Goal: Transaction & Acquisition: Purchase product/service

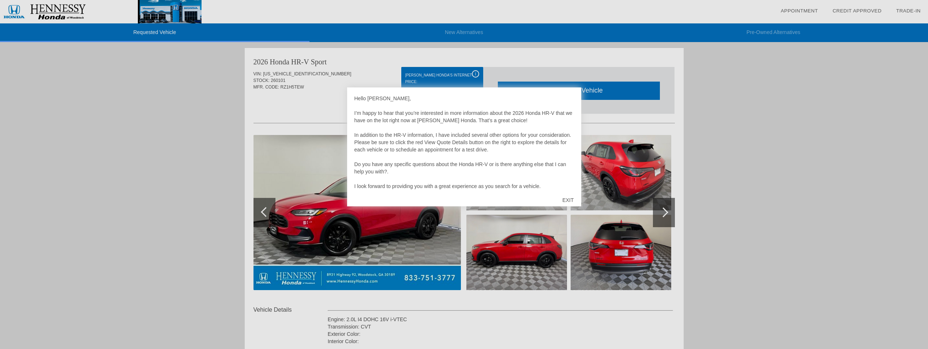
click at [565, 199] on div "EXIT" at bounding box center [568, 200] width 26 height 22
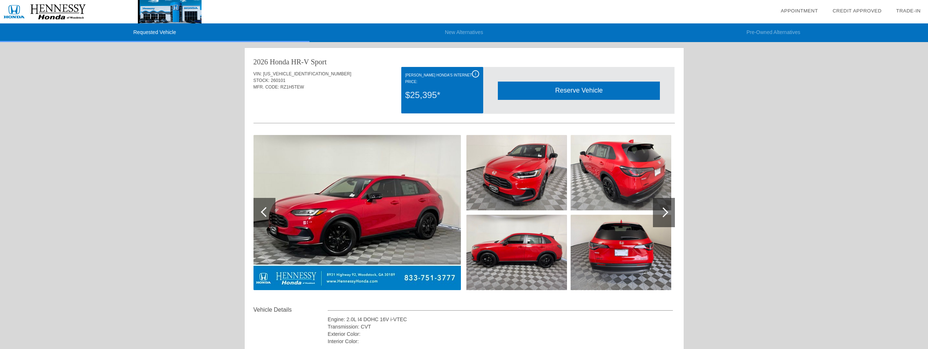
click at [663, 211] on div at bounding box center [664, 212] width 10 height 10
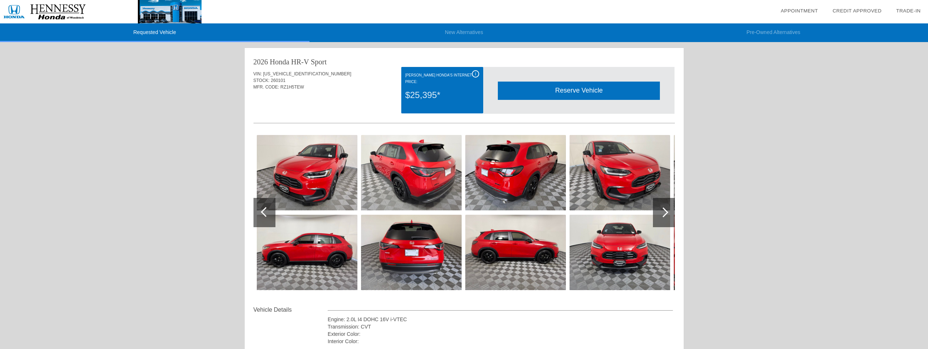
click at [663, 211] on div at bounding box center [664, 212] width 10 height 10
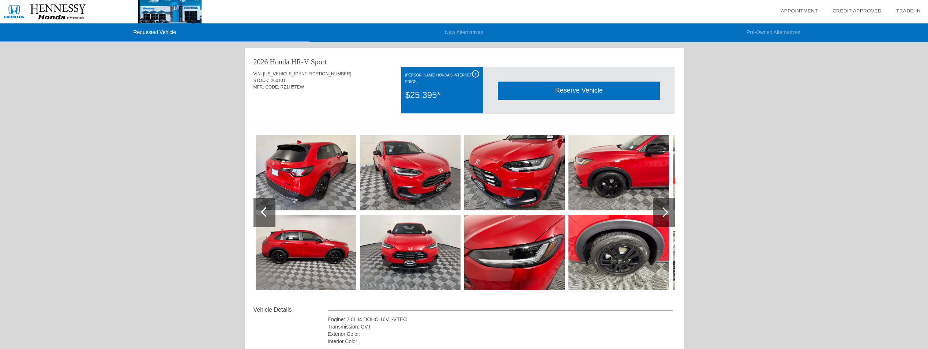
click at [663, 211] on div at bounding box center [664, 212] width 10 height 10
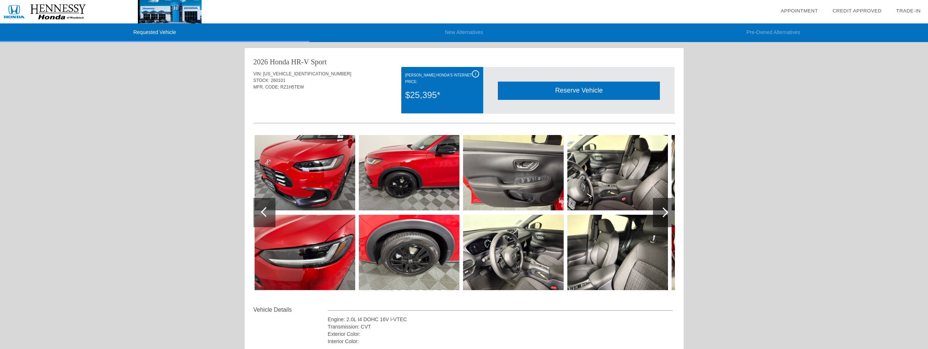
click at [663, 211] on div at bounding box center [664, 212] width 10 height 10
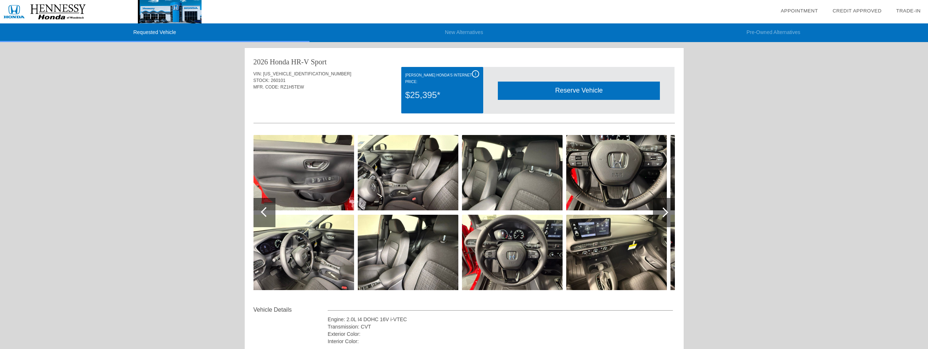
click at [663, 211] on div at bounding box center [664, 212] width 10 height 10
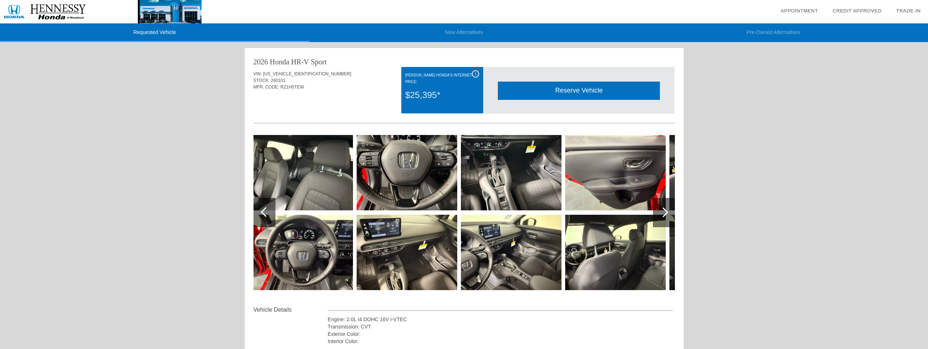
click at [663, 211] on div at bounding box center [664, 212] width 10 height 10
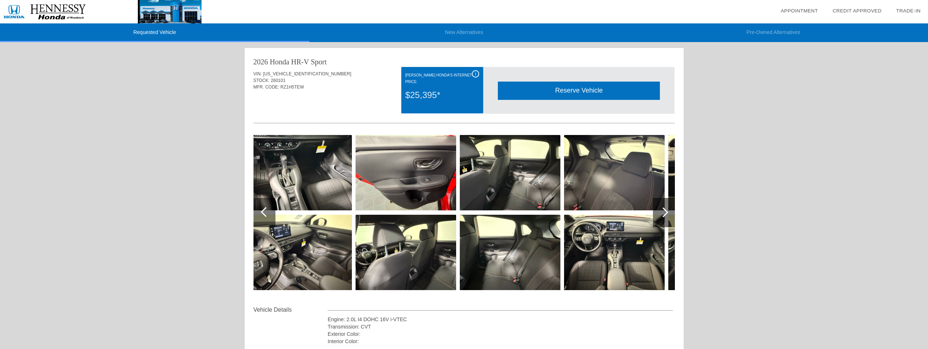
click at [663, 211] on div at bounding box center [664, 212] width 10 height 10
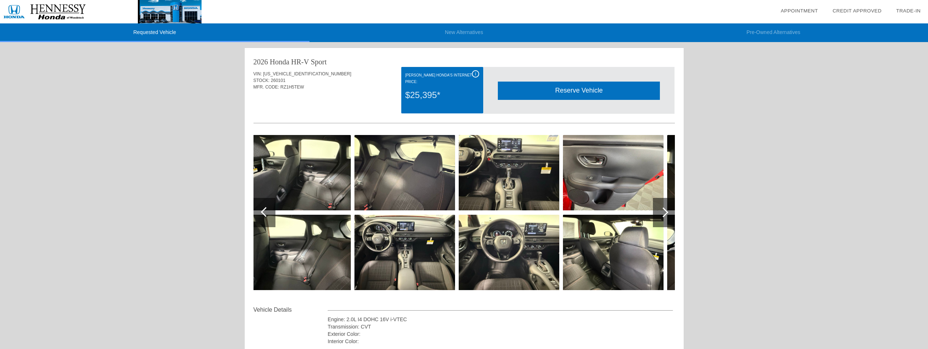
click at [663, 211] on div at bounding box center [664, 212] width 10 height 10
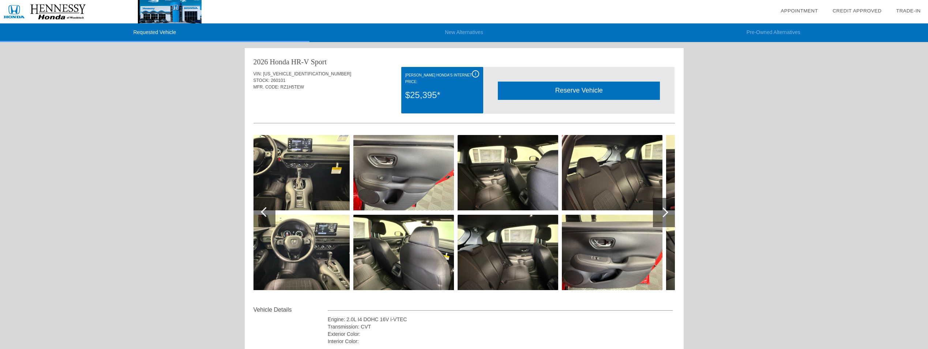
click at [663, 211] on div at bounding box center [664, 212] width 10 height 10
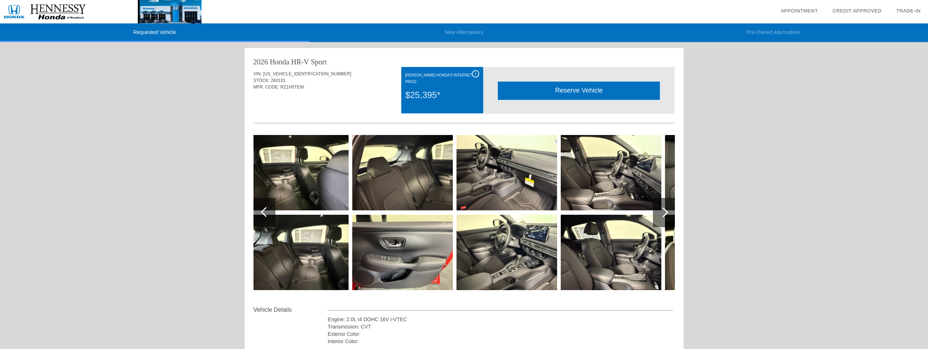
click at [663, 211] on div at bounding box center [664, 212] width 10 height 10
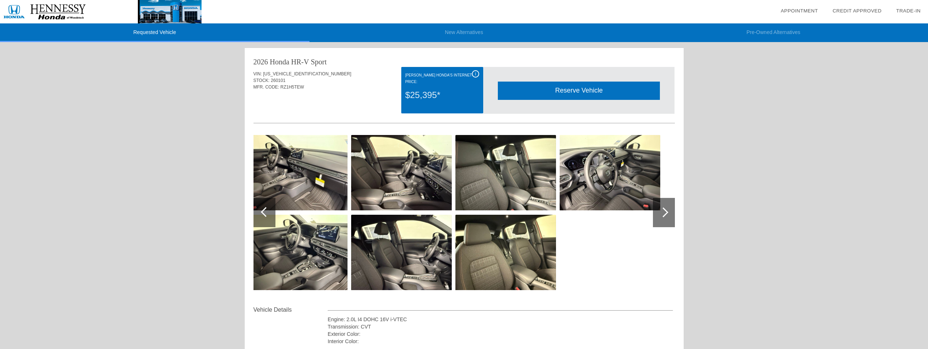
click at [663, 211] on div at bounding box center [664, 212] width 10 height 10
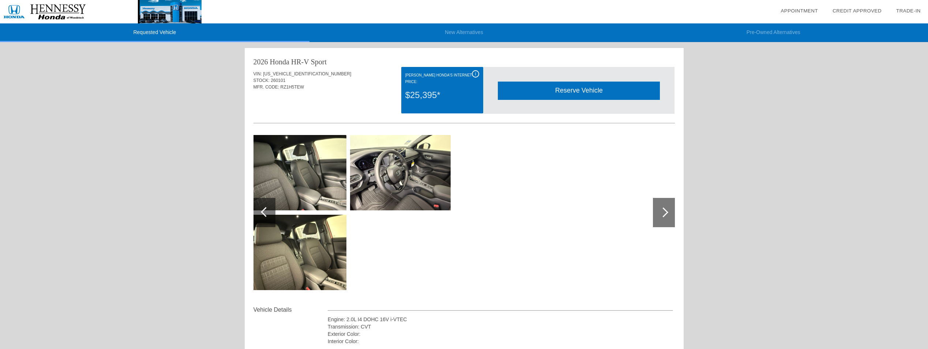
click at [266, 212] on div at bounding box center [266, 212] width 10 height 10
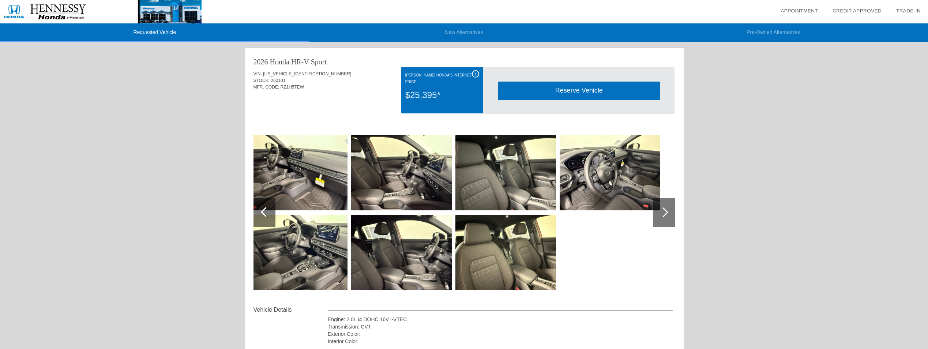
click at [266, 212] on div at bounding box center [266, 212] width 10 height 10
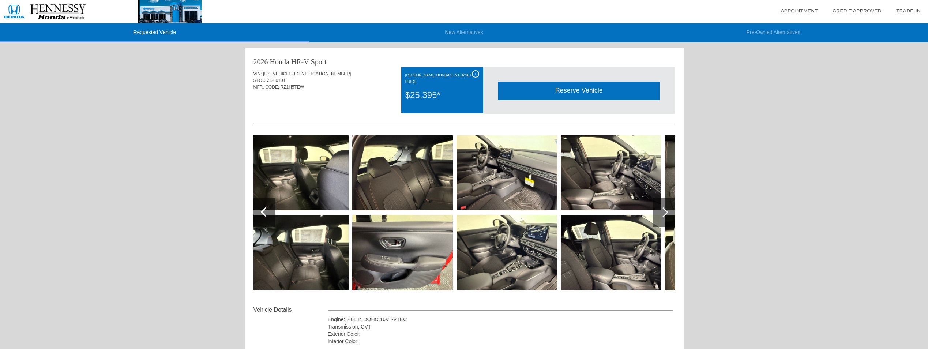
click at [266, 212] on div at bounding box center [266, 212] width 10 height 10
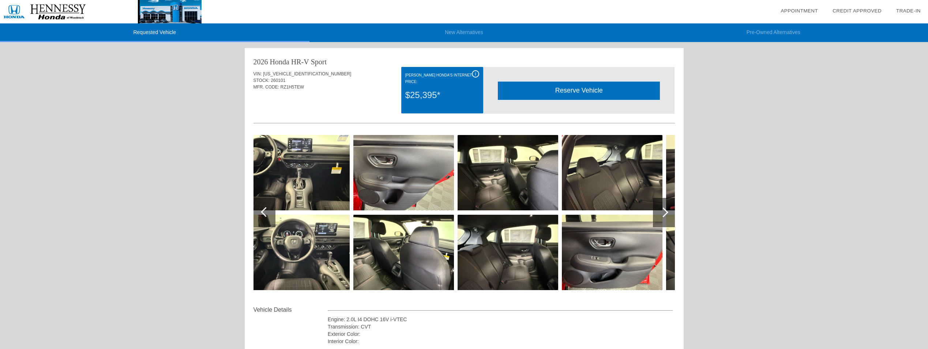
click at [266, 212] on div at bounding box center [266, 212] width 10 height 10
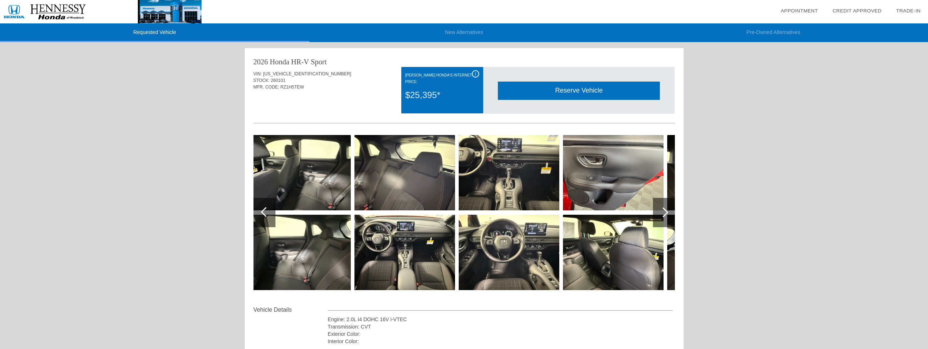
click at [266, 212] on div at bounding box center [266, 212] width 10 height 10
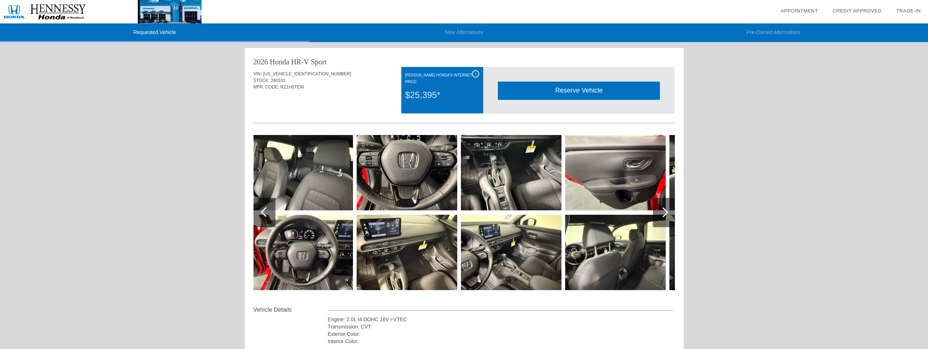
click at [266, 212] on div at bounding box center [266, 212] width 10 height 10
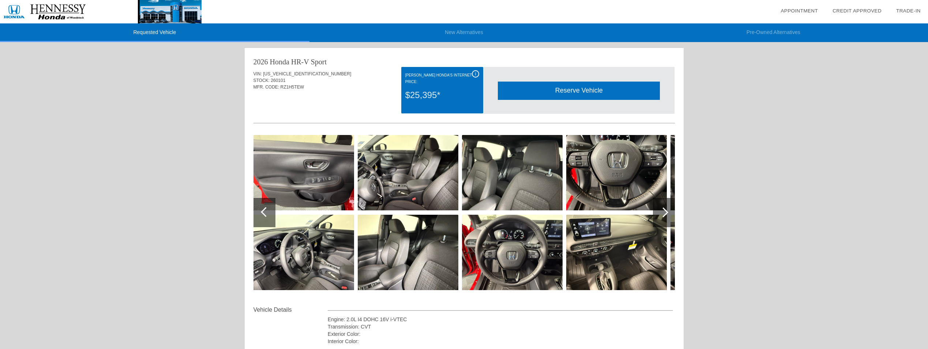
click at [266, 212] on div at bounding box center [266, 212] width 10 height 10
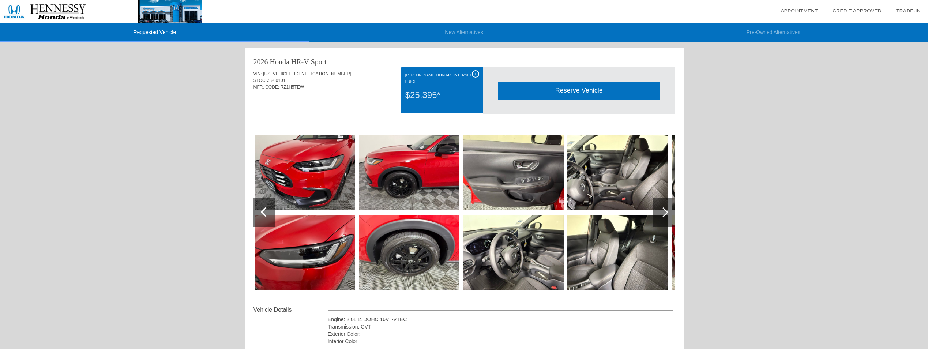
click at [266, 212] on div at bounding box center [266, 212] width 10 height 10
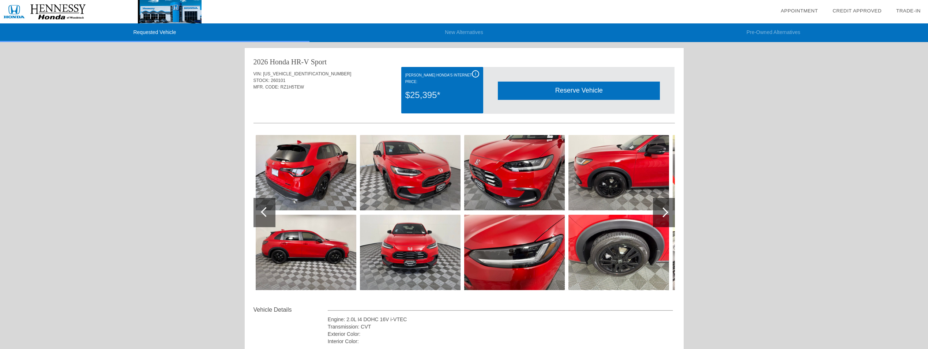
click at [266, 212] on div at bounding box center [266, 212] width 10 height 10
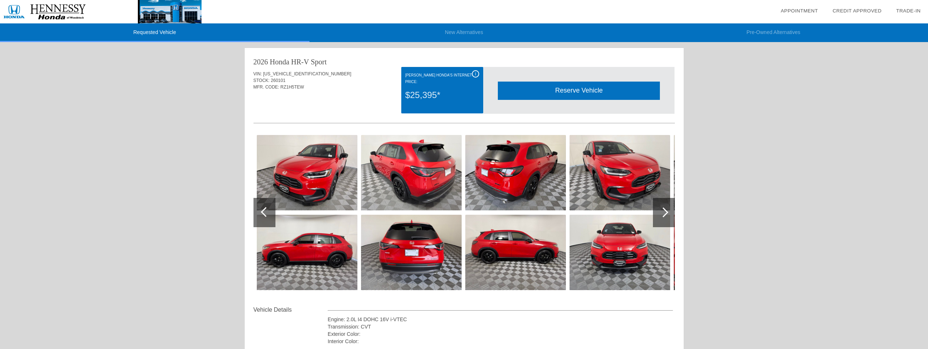
click at [266, 212] on div at bounding box center [266, 212] width 10 height 10
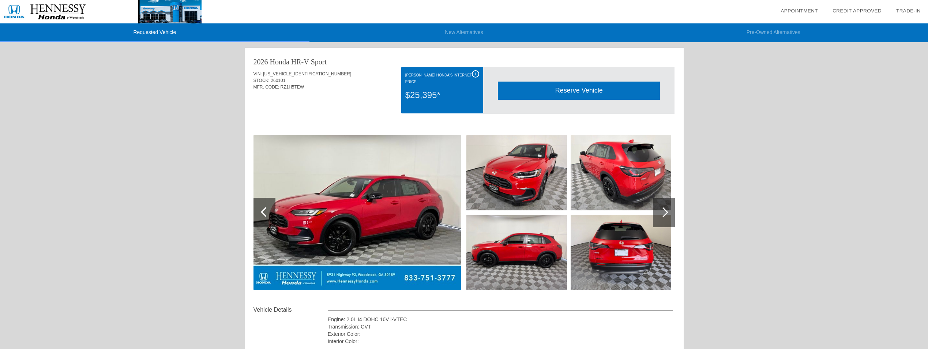
click at [266, 212] on div at bounding box center [266, 212] width 10 height 10
click at [677, 210] on div "2026 Honda HR-V Sport VIN: [US_VEHICLE_IDENTIFICATION_NUMBER] STOCK: 260101 MFR…" at bounding box center [464, 251] width 439 height 407
click at [661, 211] on div at bounding box center [664, 212] width 10 height 10
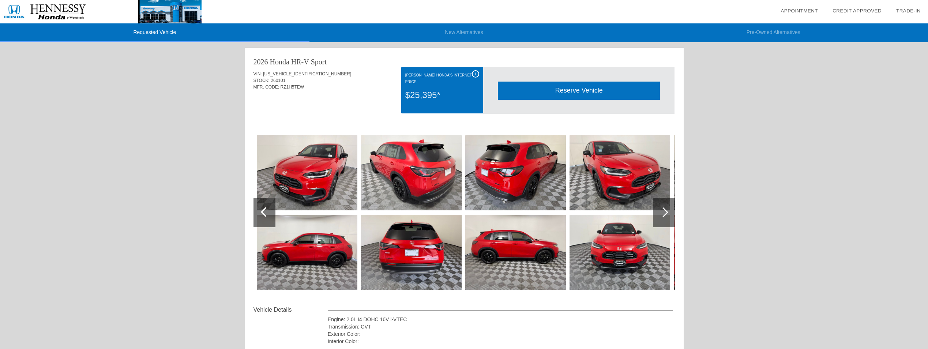
click at [661, 211] on div at bounding box center [664, 212] width 10 height 10
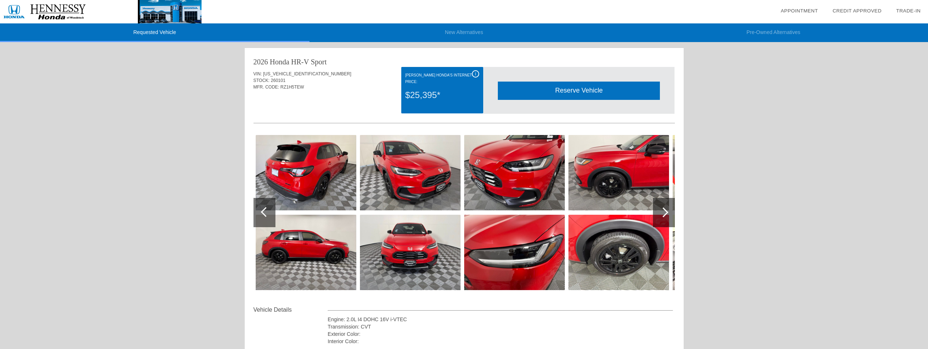
click at [661, 211] on div at bounding box center [664, 212] width 10 height 10
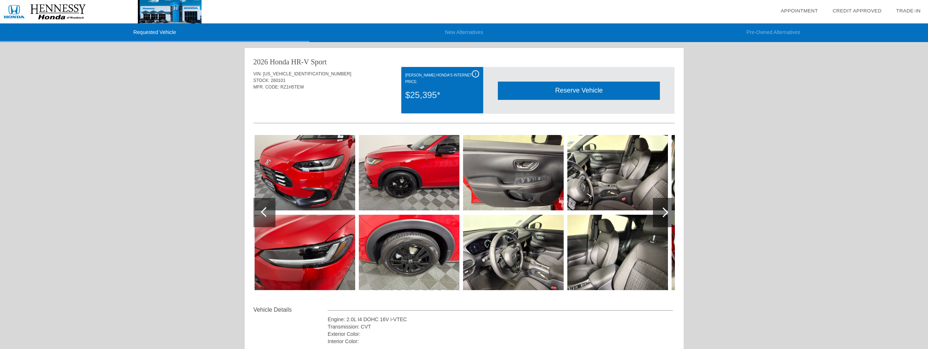
click at [661, 211] on div at bounding box center [664, 212] width 10 height 10
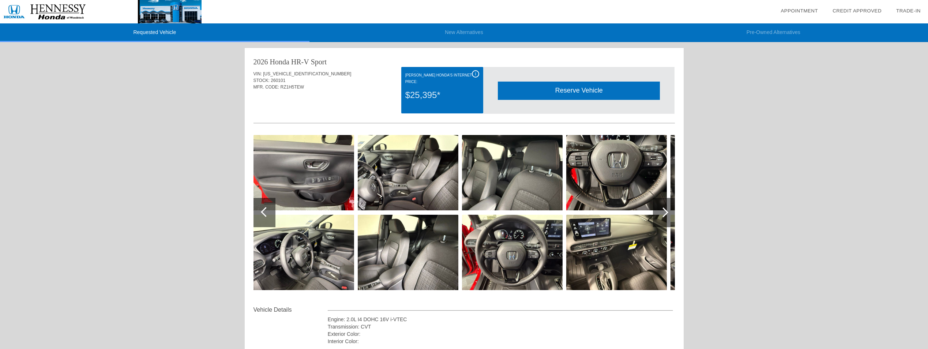
click at [661, 211] on div at bounding box center [664, 212] width 10 height 10
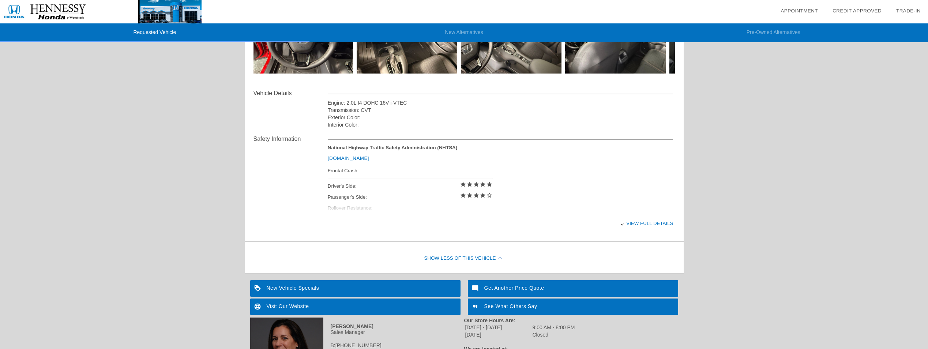
scroll to position [220, 0]
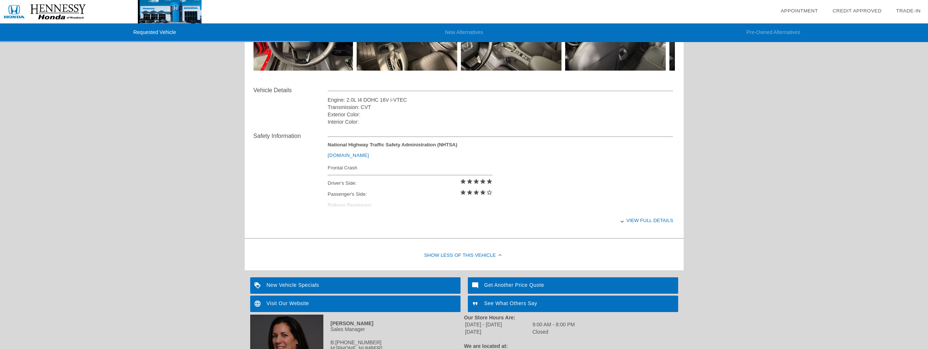
click at [636, 220] on div "View full details" at bounding box center [501, 220] width 346 height 18
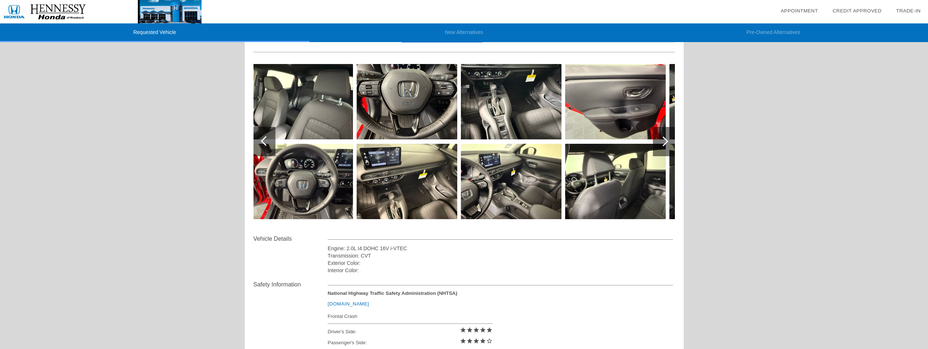
scroll to position [73, 0]
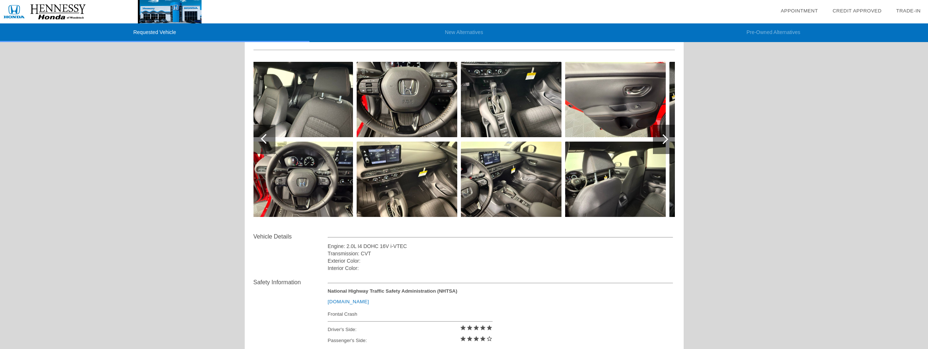
click at [267, 138] on div at bounding box center [266, 139] width 10 height 10
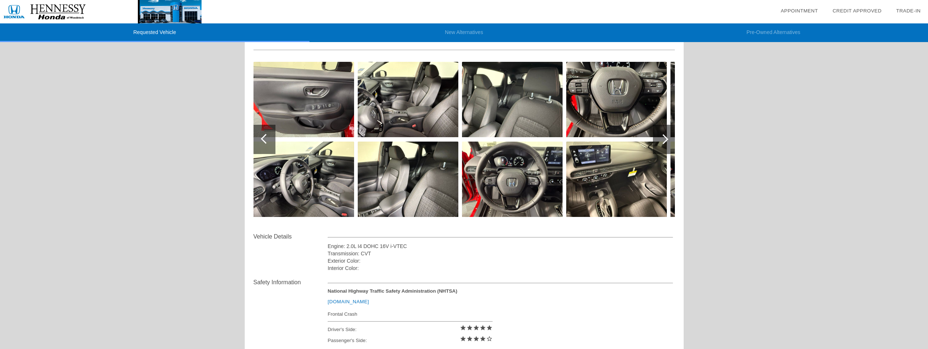
click at [267, 138] on div at bounding box center [266, 139] width 10 height 10
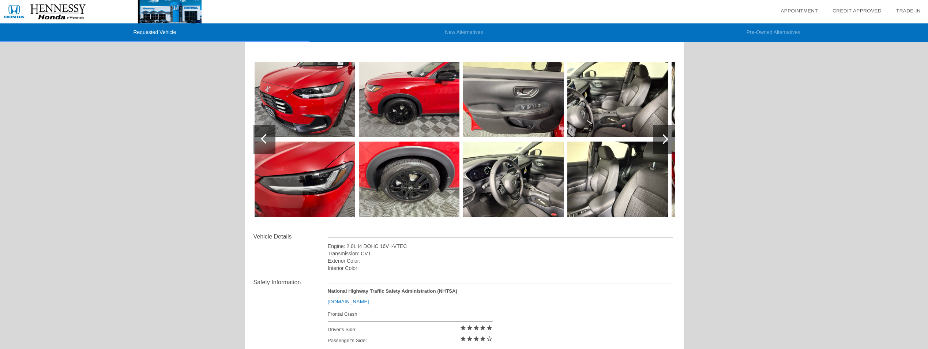
click at [267, 138] on div at bounding box center [266, 139] width 10 height 10
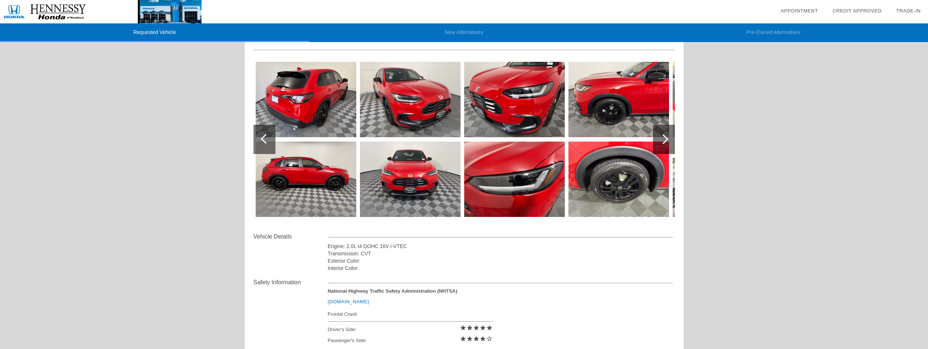
click at [267, 138] on div at bounding box center [266, 139] width 10 height 10
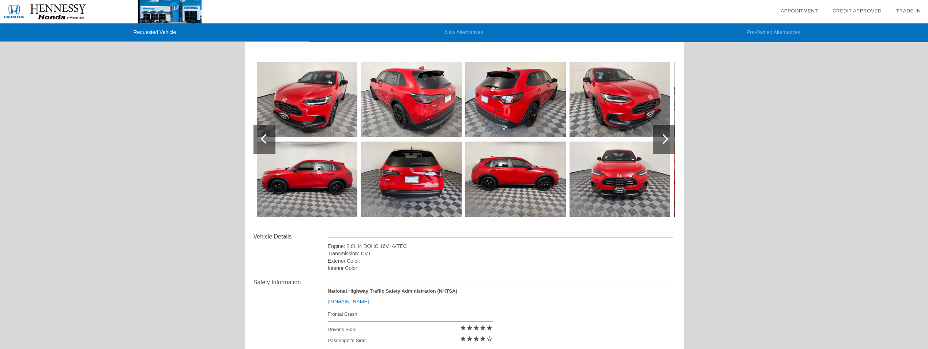
click at [267, 138] on div at bounding box center [266, 139] width 10 height 10
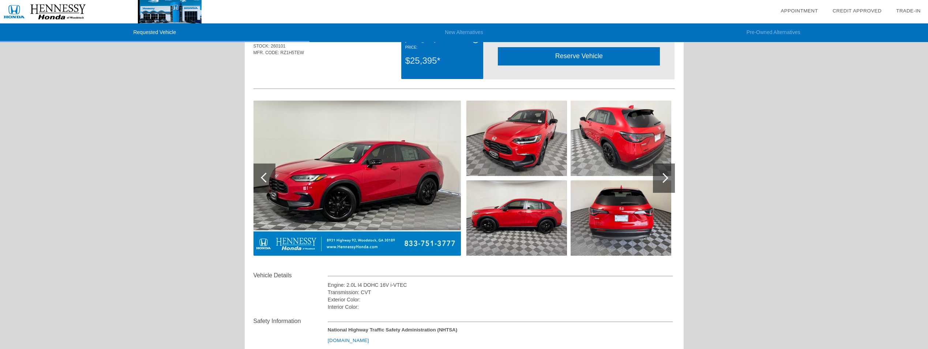
scroll to position [0, 0]
